Goal: Task Accomplishment & Management: Use online tool/utility

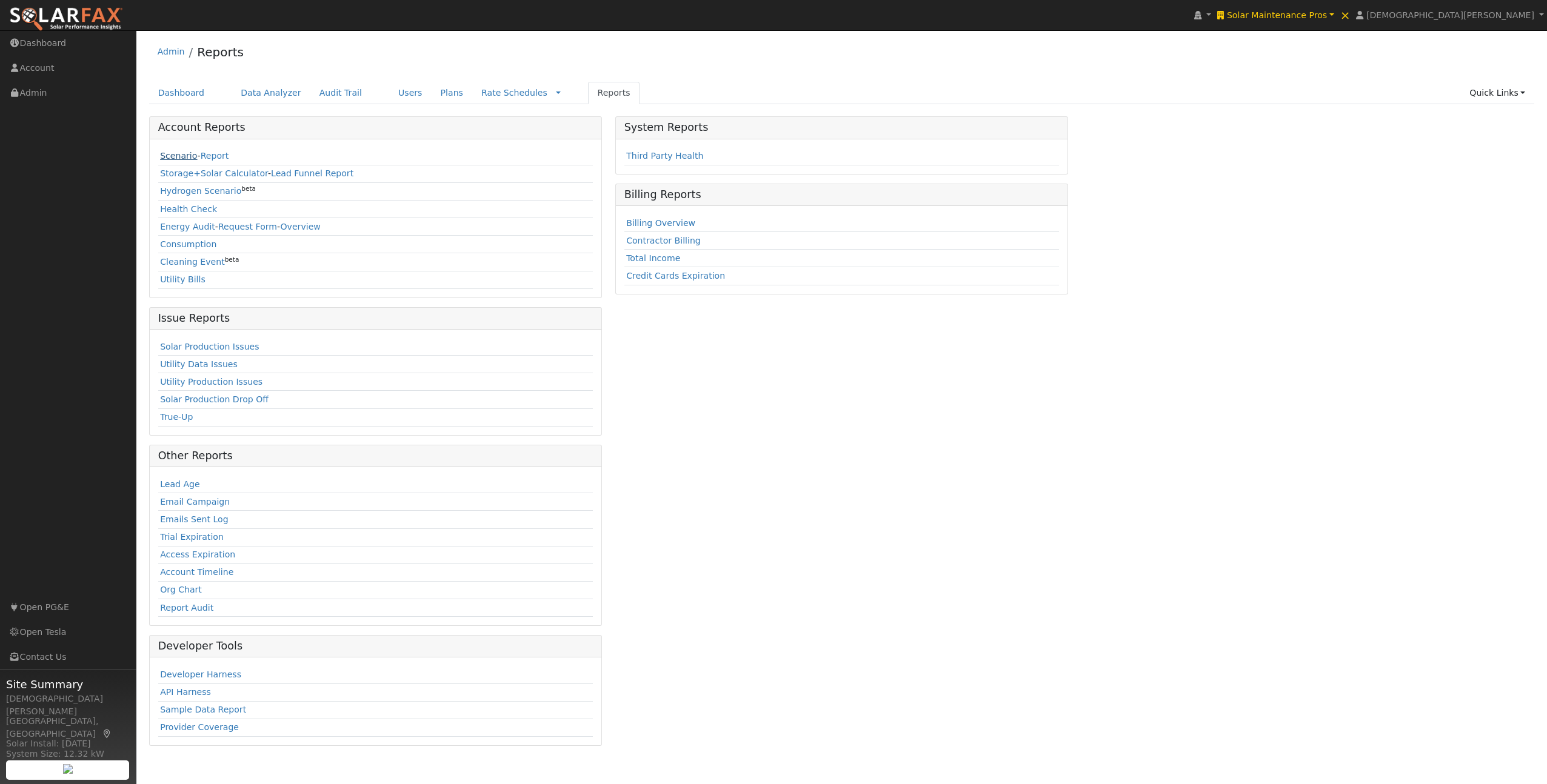
click at [167, 156] on link "Scenario" at bounding box center [178, 156] width 37 height 10
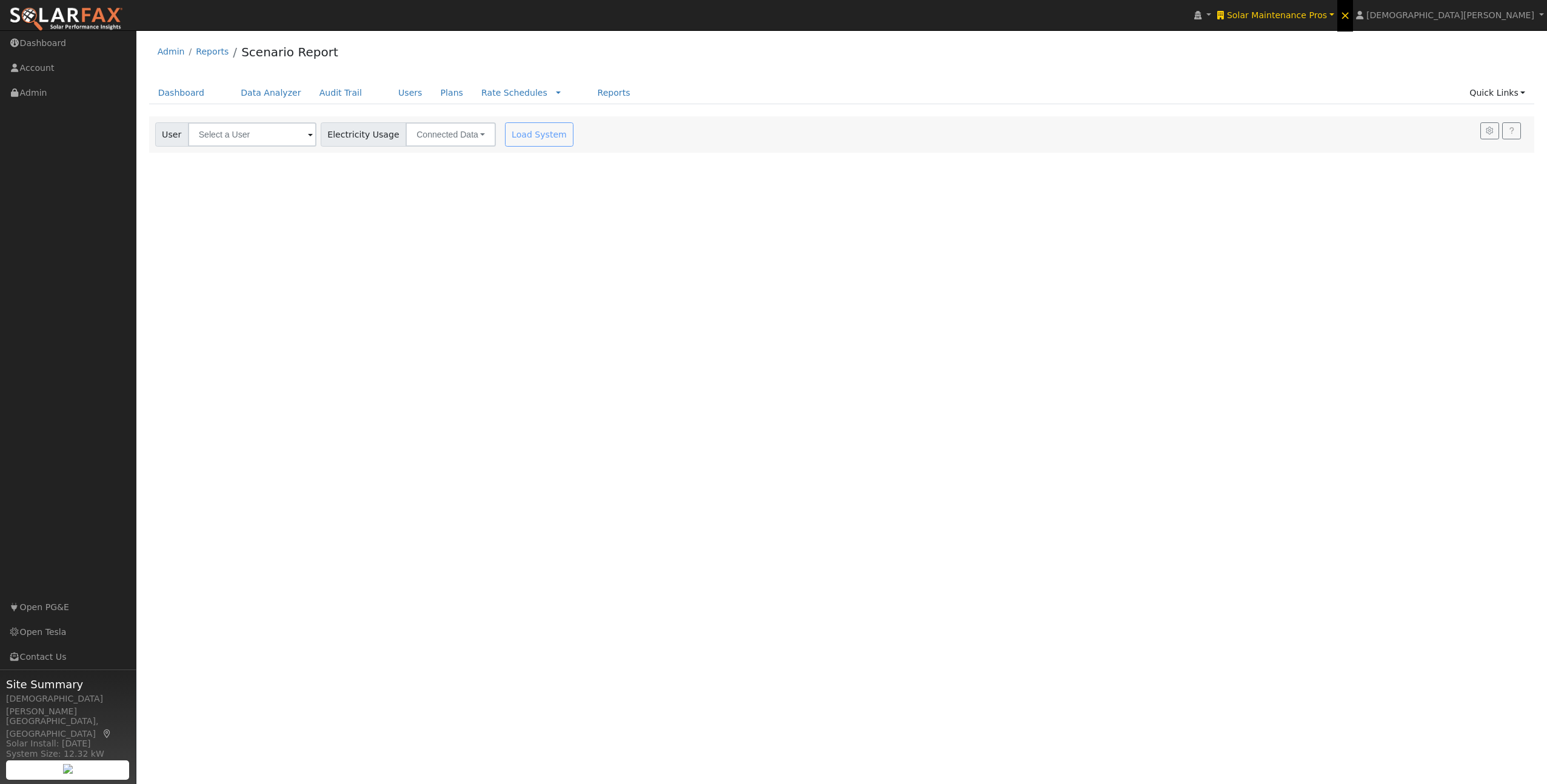
click at [1351, 17] on span "×" at bounding box center [1346, 14] width 10 height 14
click at [234, 138] on input "text" at bounding box center [252, 135] width 129 height 24
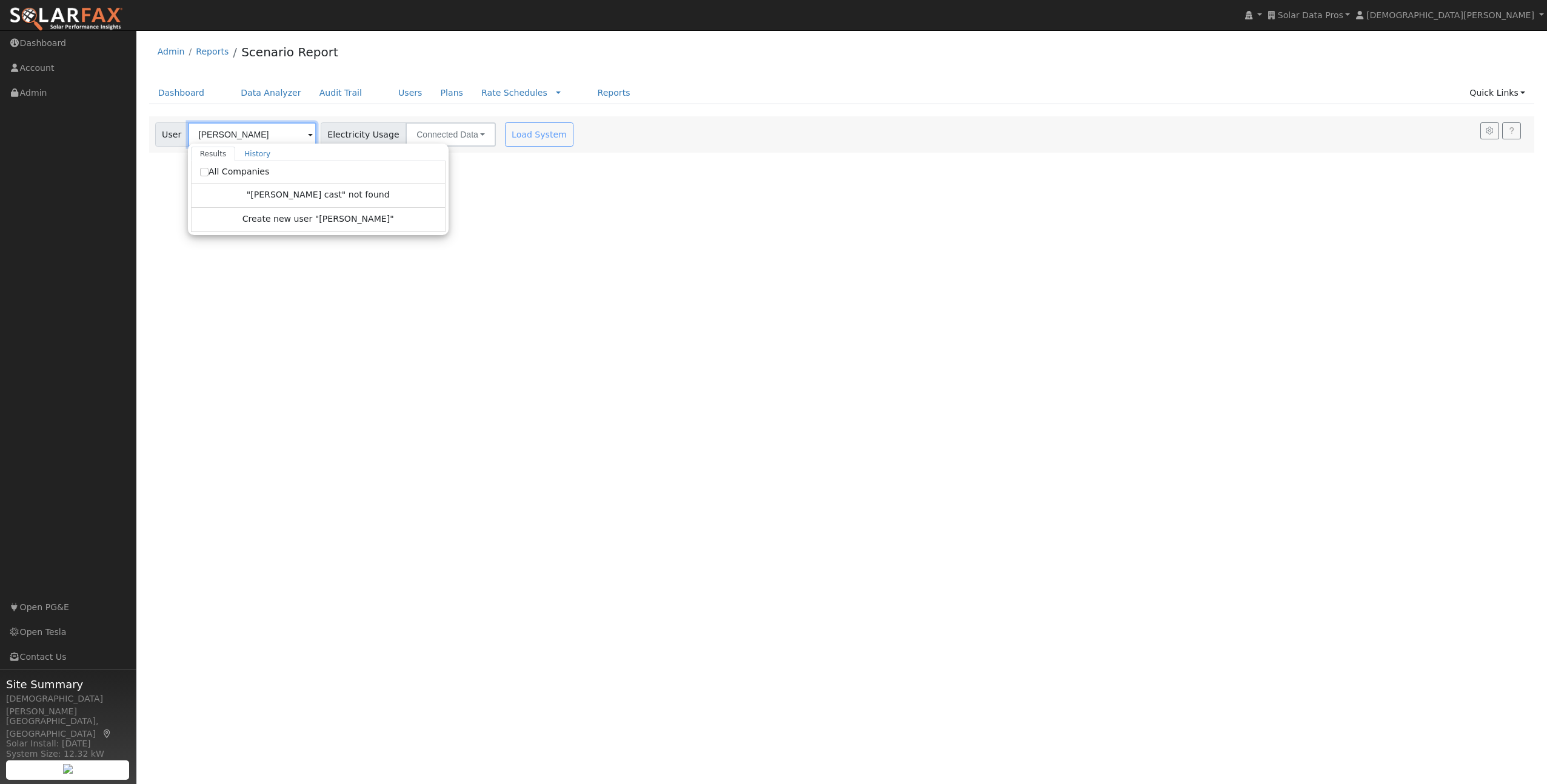
type input "[PERSON_NAME]"
click at [255, 168] on label "All Companies" at bounding box center [235, 172] width 70 height 13
click at [209, 168] on input "All Companies" at bounding box center [205, 172] width 8 height 8
checkbox input "true"
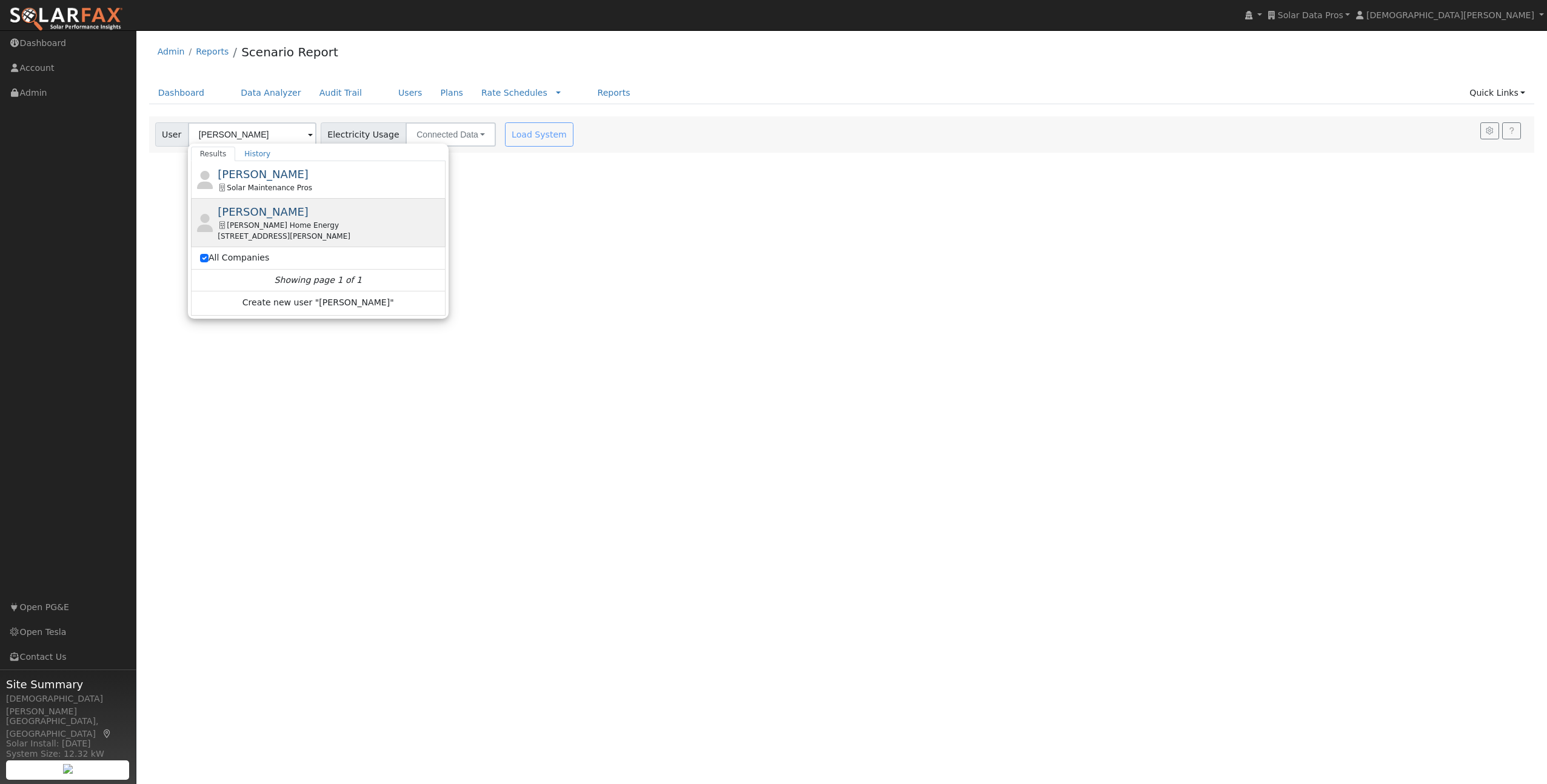
click at [272, 227] on div "[PERSON_NAME] Home Energy" at bounding box center [330, 225] width 225 height 11
type input "[PERSON_NAME]"
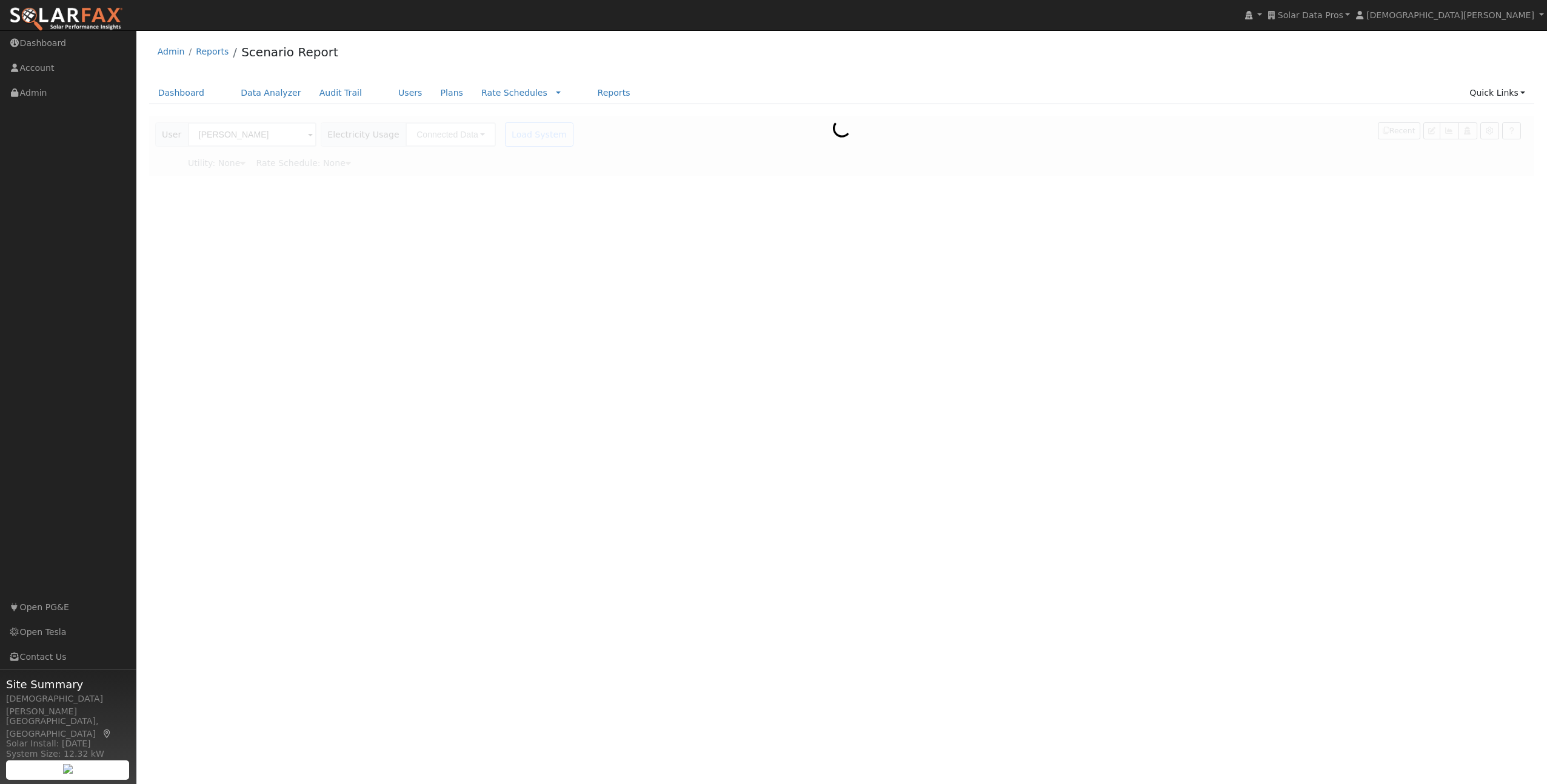
type input "San Diego Gas & Electric"
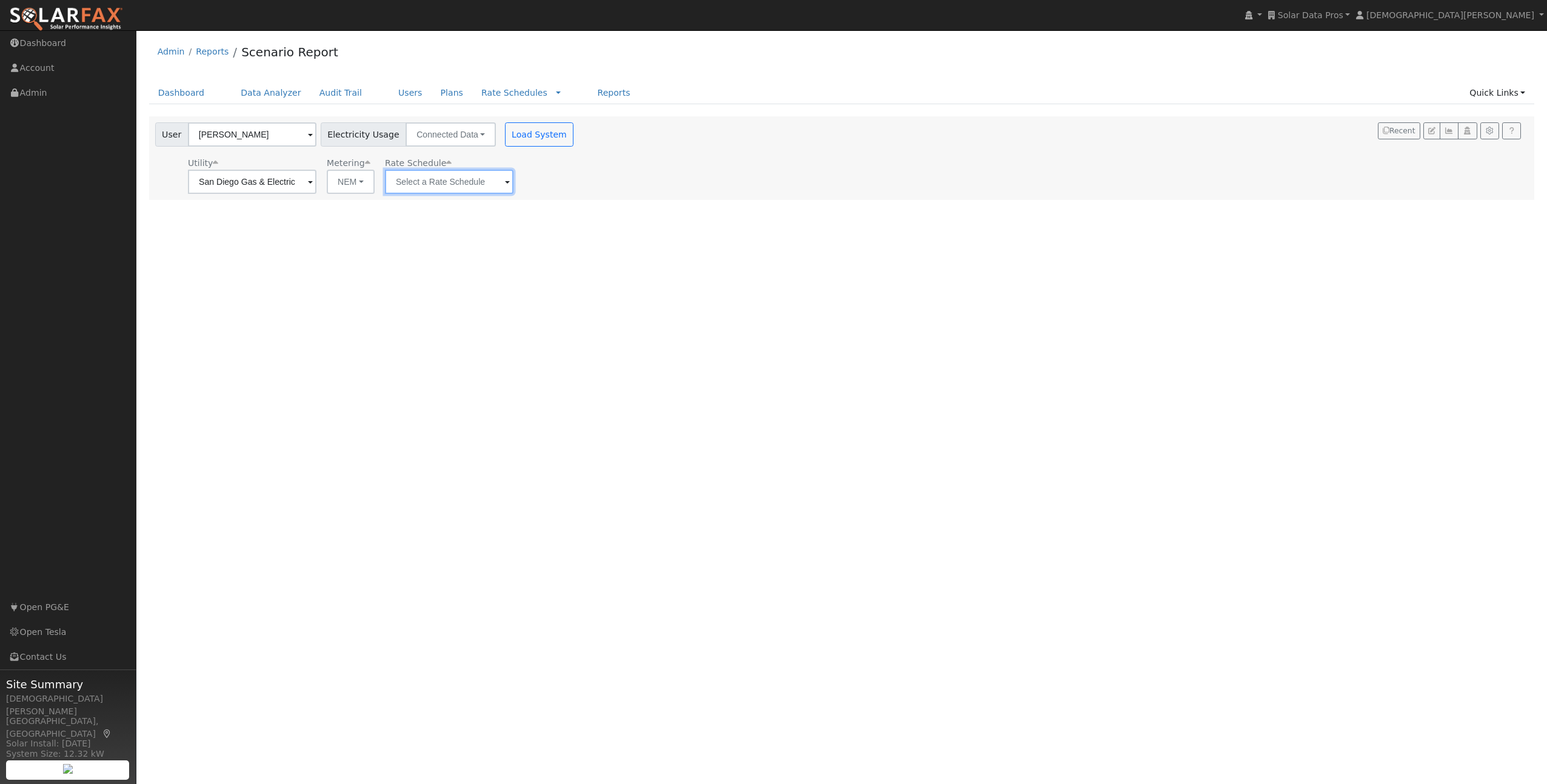
click at [416, 179] on input "text" at bounding box center [449, 182] width 129 height 24
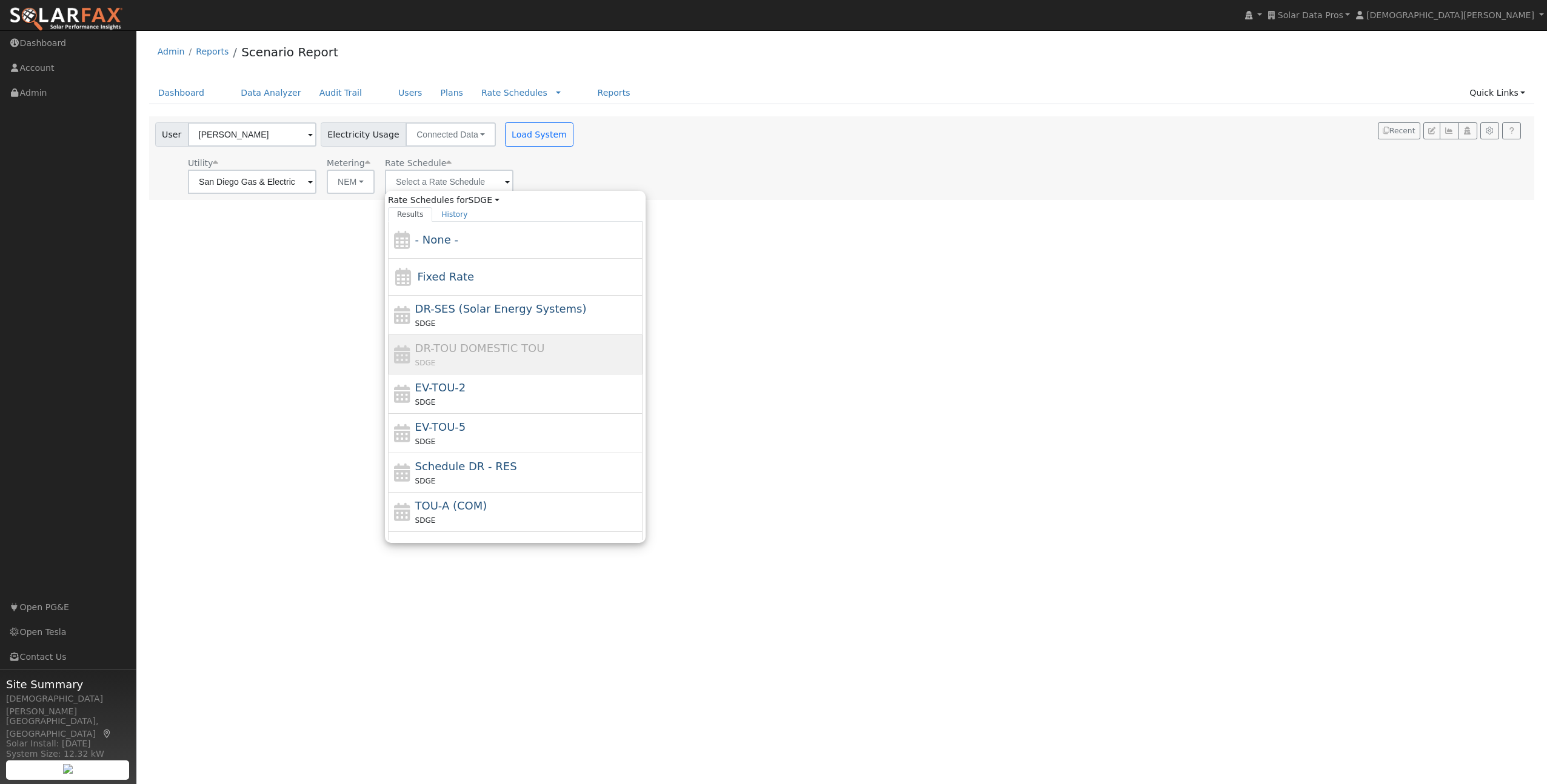
click at [453, 394] on div "EV-TOU-2 SDGE" at bounding box center [527, 394] width 225 height 29
type input "EV-TOU-2"
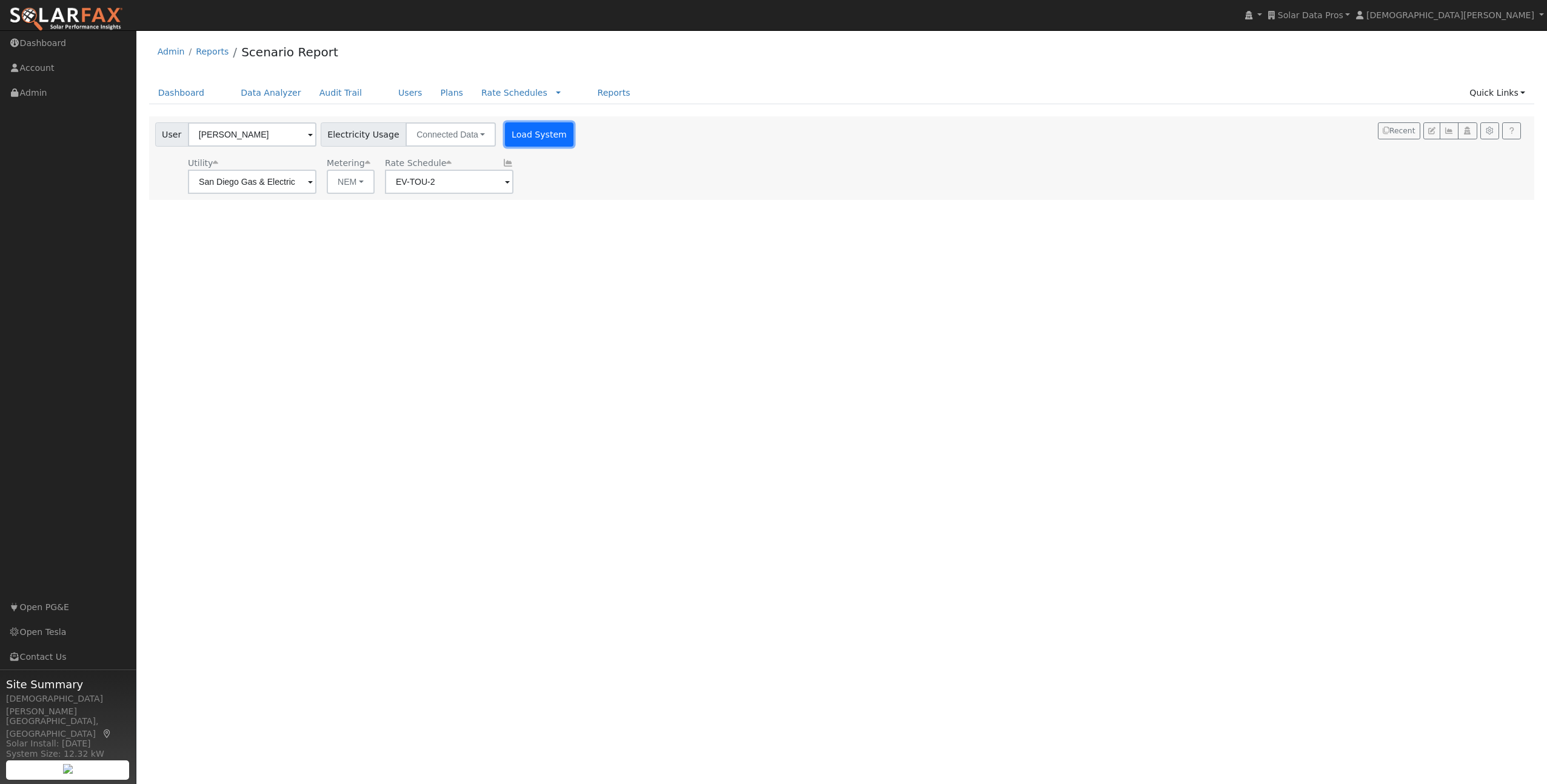
click at [511, 139] on button "Load System" at bounding box center [540, 135] width 69 height 24
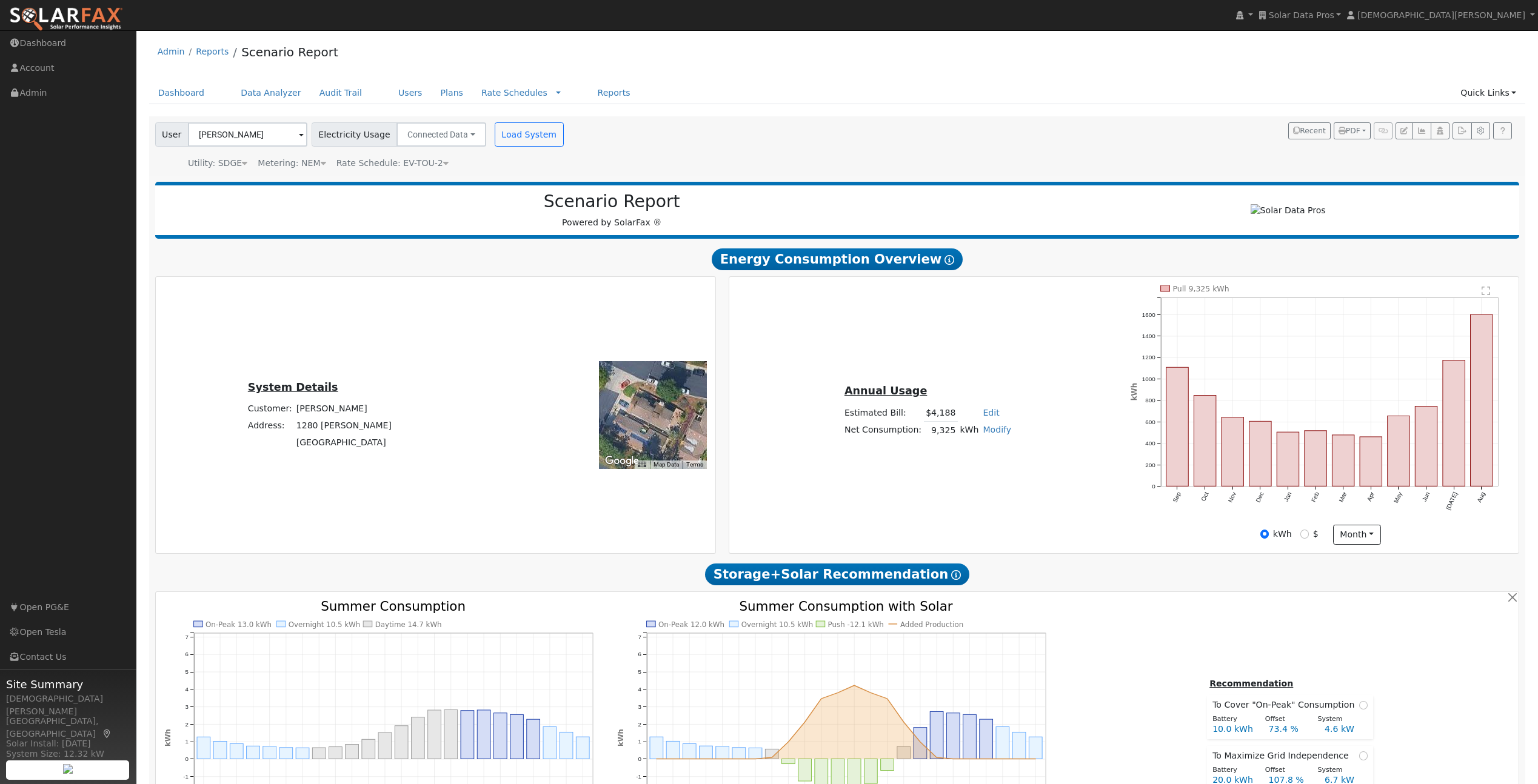
scroll to position [3, 0]
